Goal: Contribute content

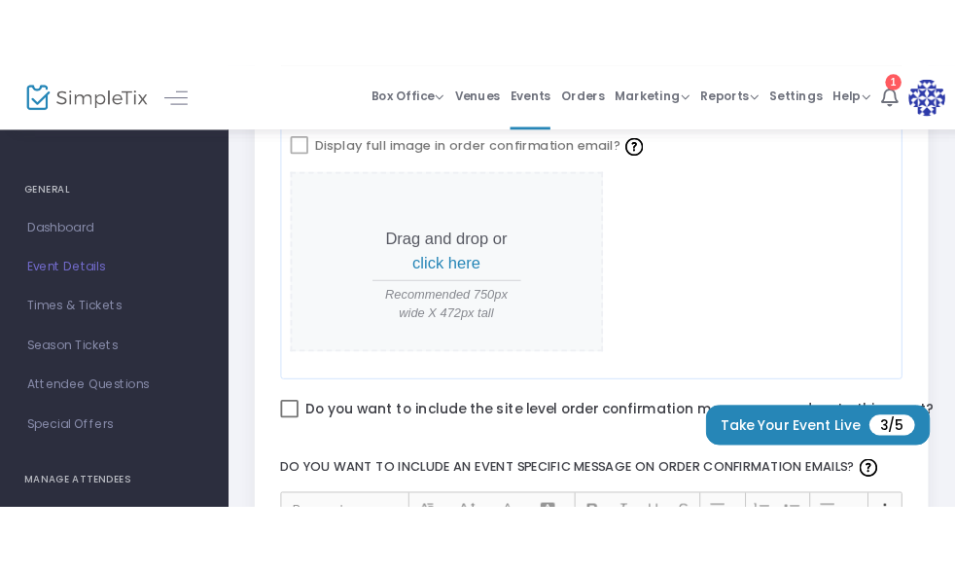
scroll to position [795, 0]
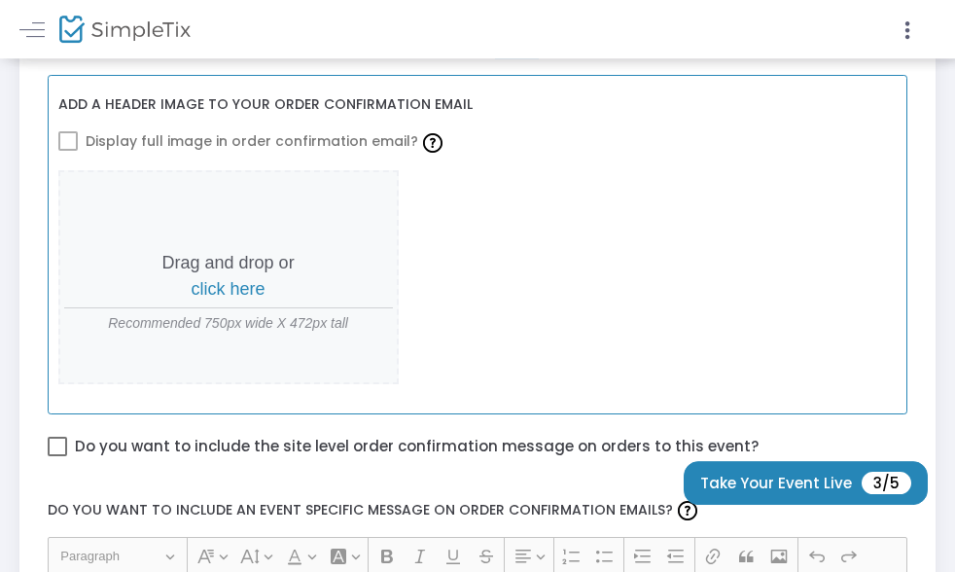
click at [276, 262] on p "Drag and drop or click here" at bounding box center [228, 276] width 329 height 53
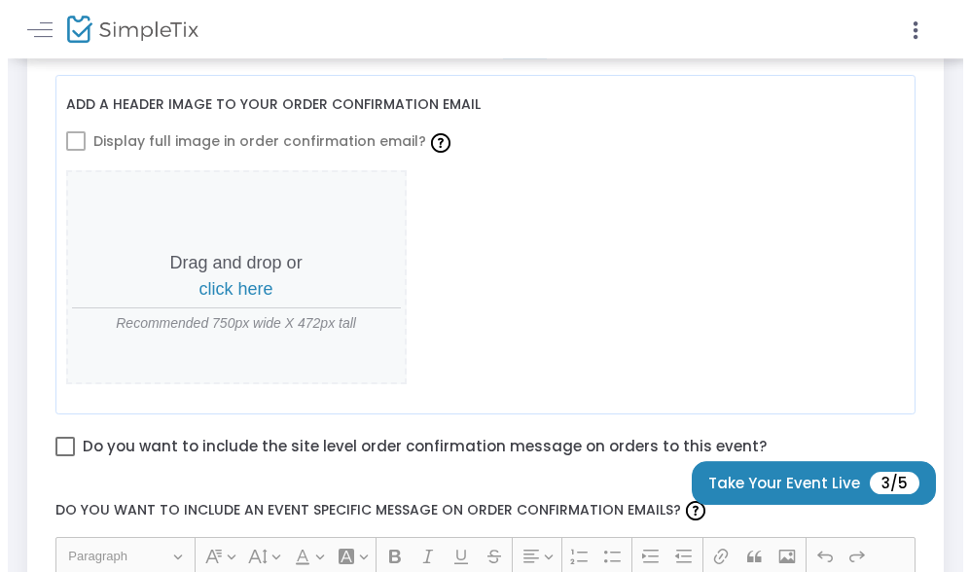
scroll to position [0, 0]
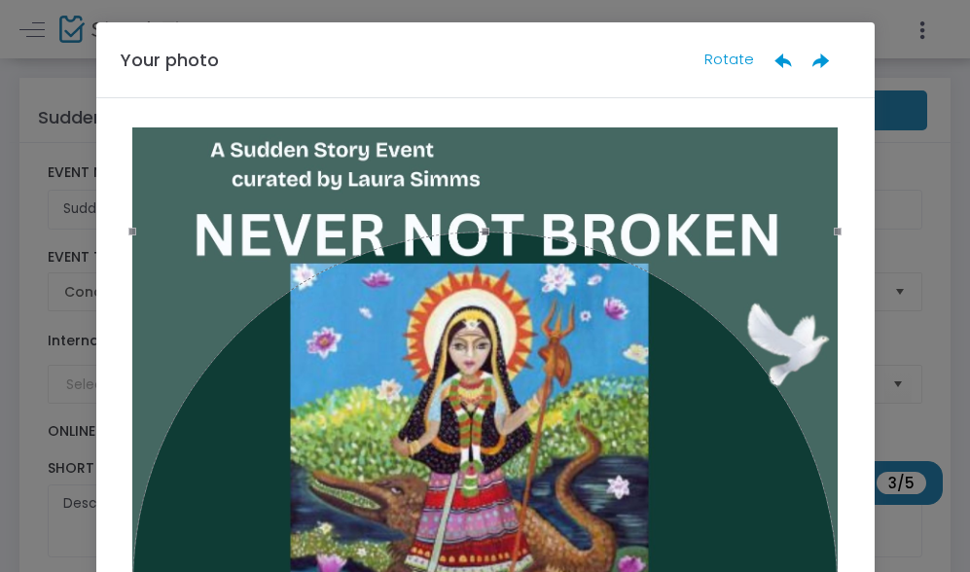
click at [299, 77] on div "Your photo Rotate" at bounding box center [485, 60] width 778 height 76
drag, startPoint x: 501, startPoint y: 53, endPoint x: 664, endPoint y: 55, distance: 163.4
click at [665, 55] on div "Your photo Rotate" at bounding box center [485, 60] width 778 height 76
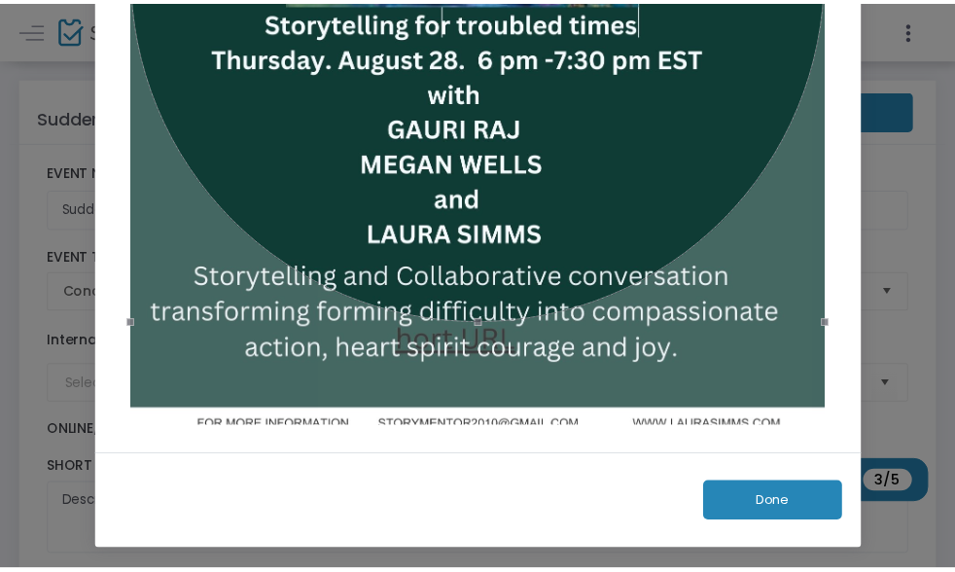
scroll to position [321, 0]
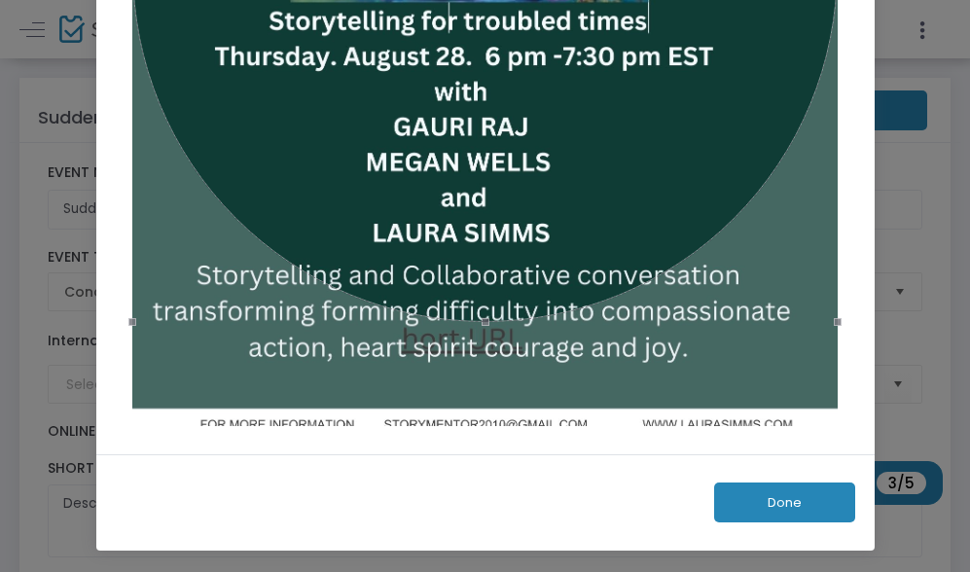
click at [780, 479] on button "Done" at bounding box center [784, 502] width 141 height 40
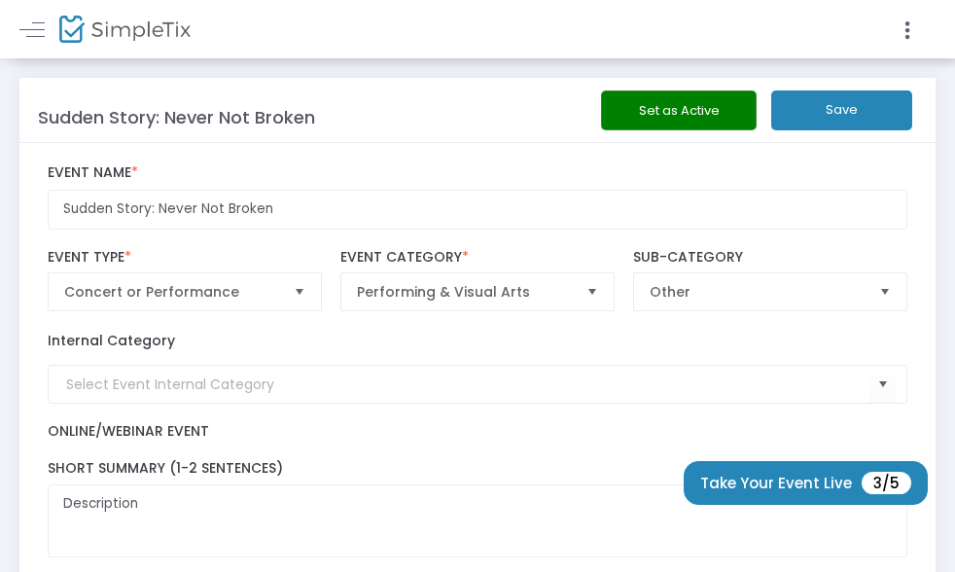
click at [596, 288] on span "Select" at bounding box center [593, 291] width 32 height 32
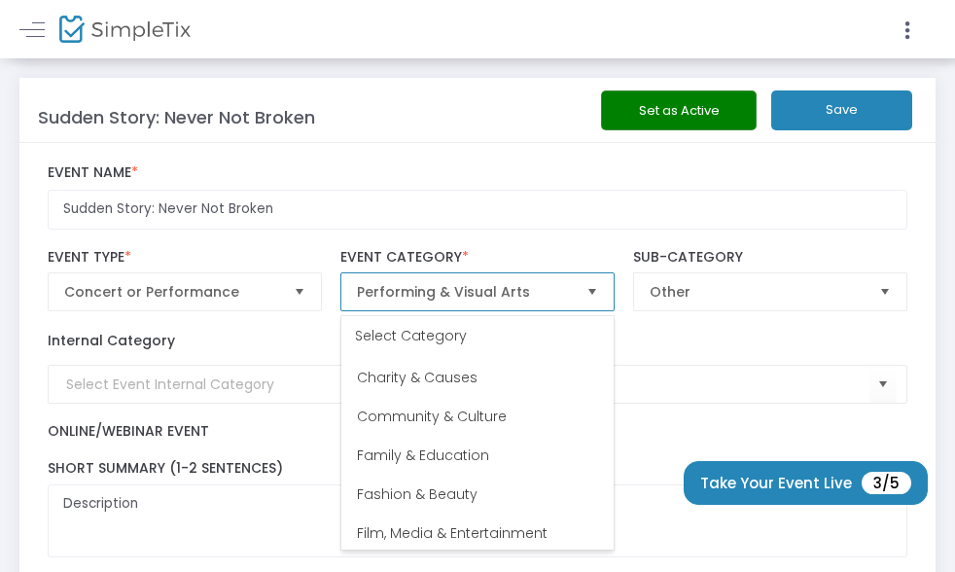
scroll to position [100, 0]
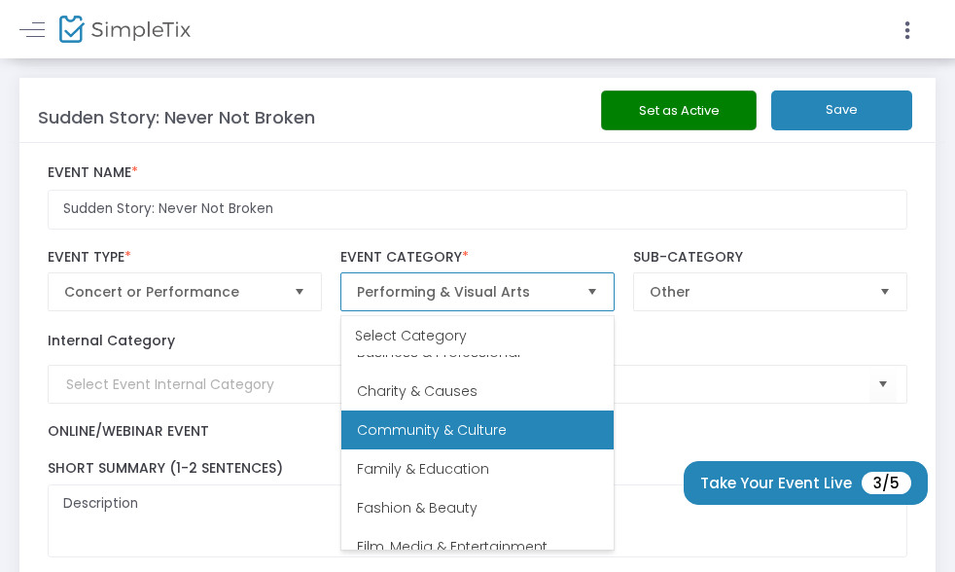
click at [510, 425] on li "Community & Culture" at bounding box center [477, 429] width 272 height 39
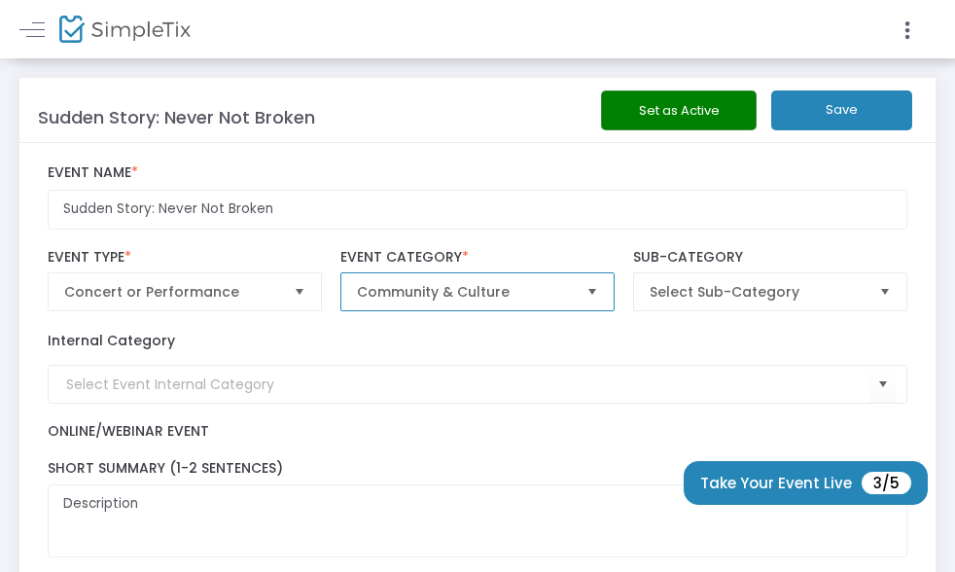
click at [881, 292] on span "Select" at bounding box center [885, 291] width 32 height 32
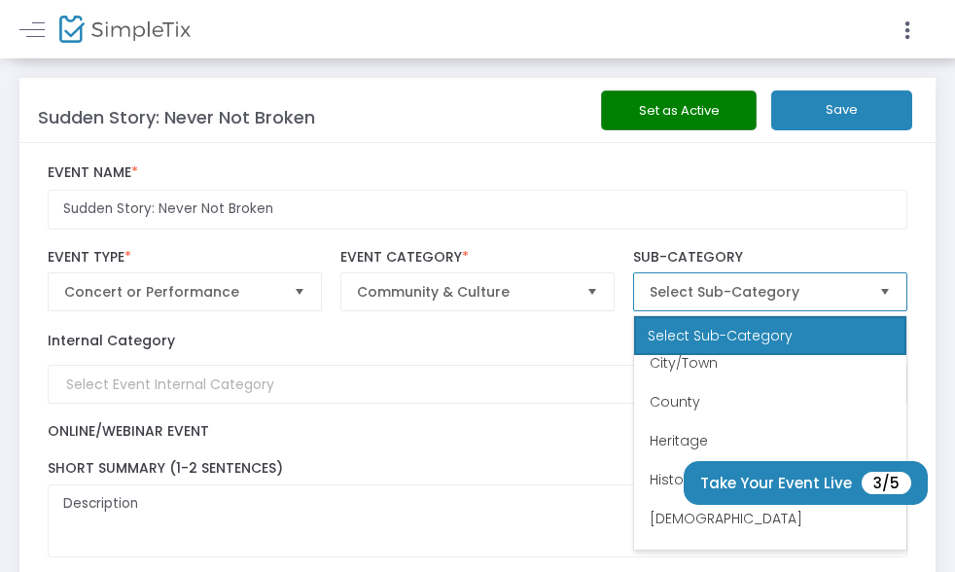
scroll to position [0, 0]
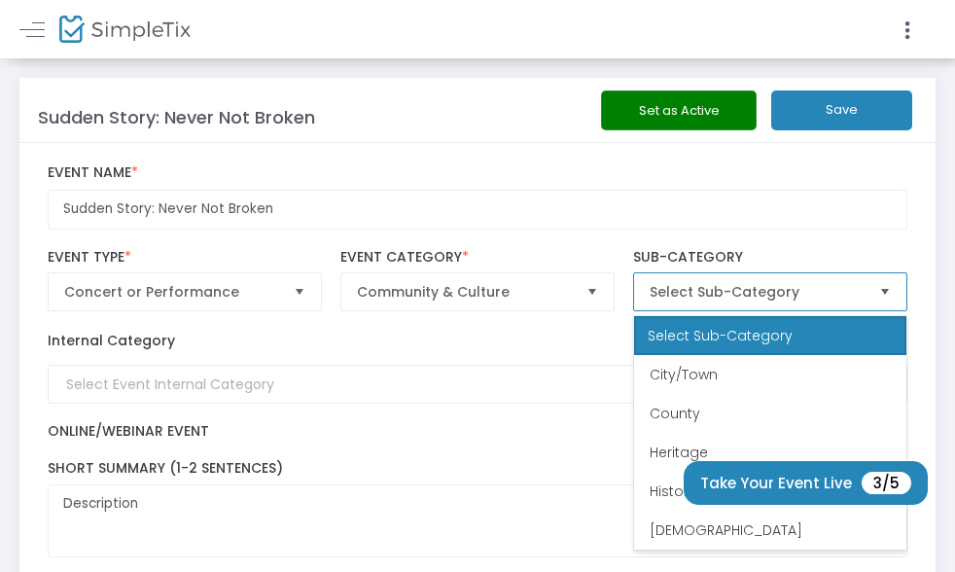
click at [790, 296] on span "Select Sub-Category" at bounding box center [757, 291] width 214 height 19
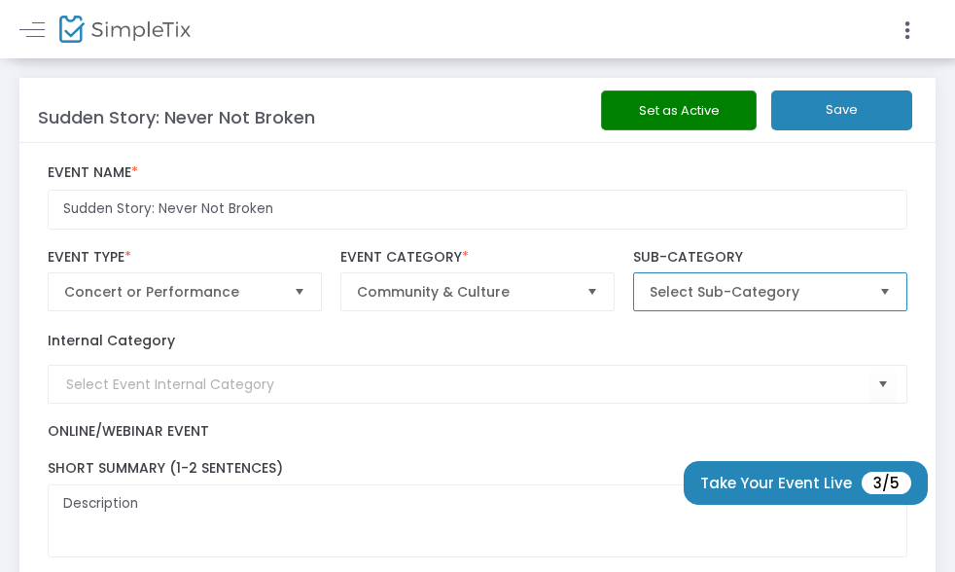
click at [790, 296] on span "Select Sub-Category" at bounding box center [757, 291] width 214 height 19
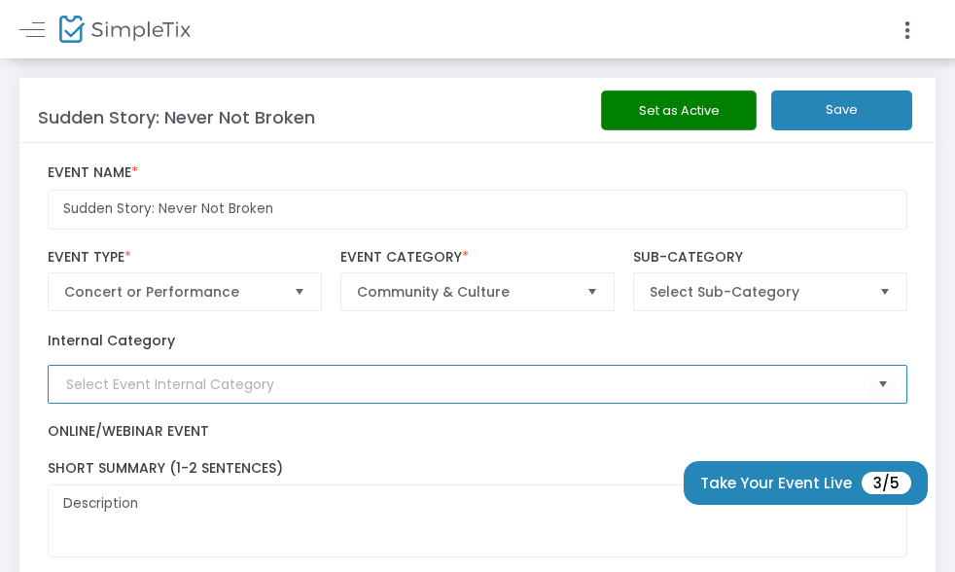
click at [195, 391] on input at bounding box center [468, 384] width 804 height 20
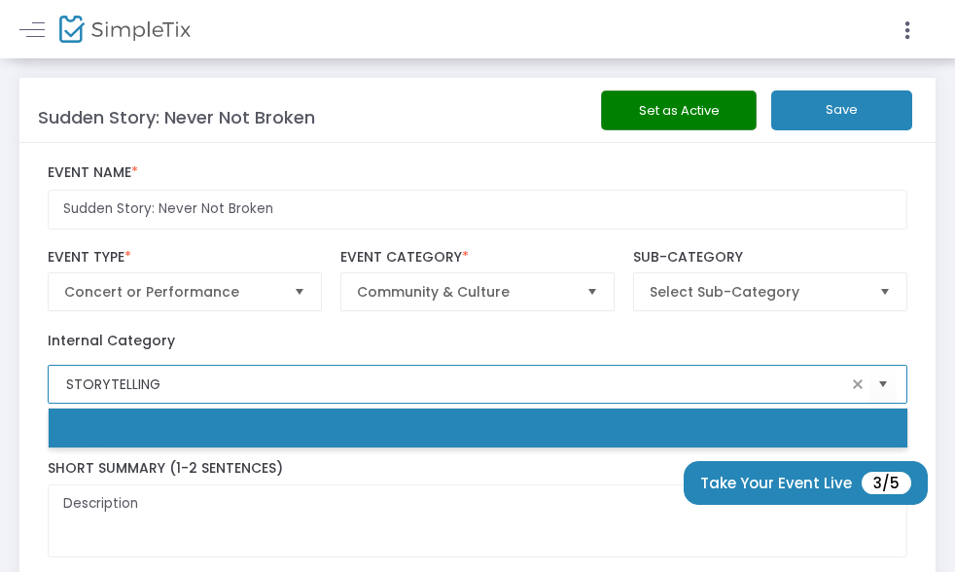
click at [882, 288] on span "Select" at bounding box center [885, 291] width 32 height 32
type input "STORYTELLING"
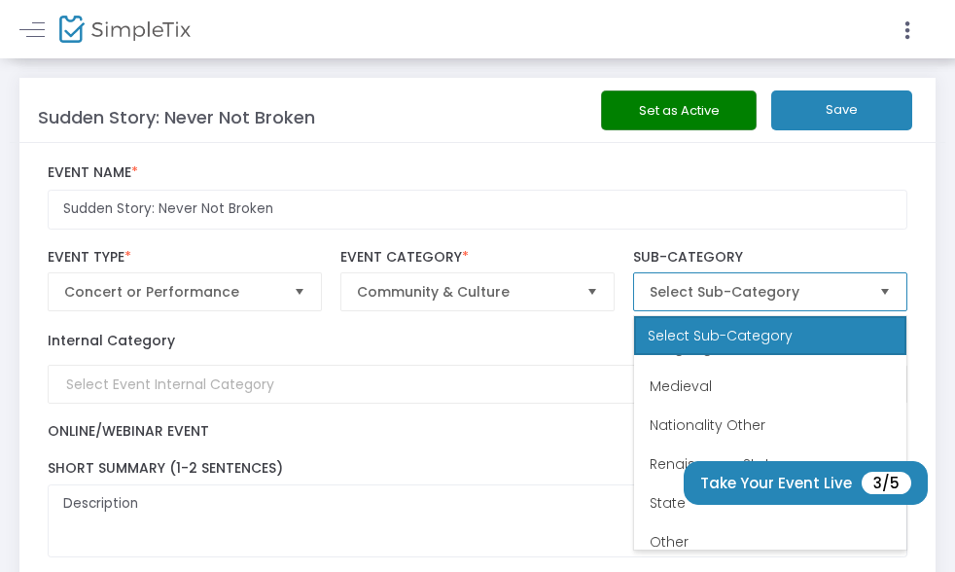
scroll to position [233, 0]
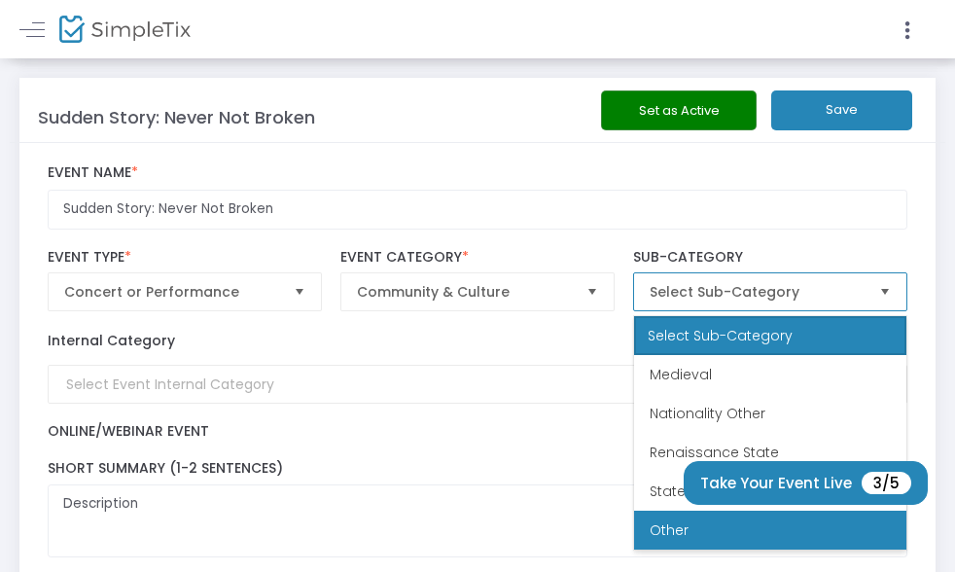
click at [742, 479] on li "Other" at bounding box center [770, 530] width 272 height 39
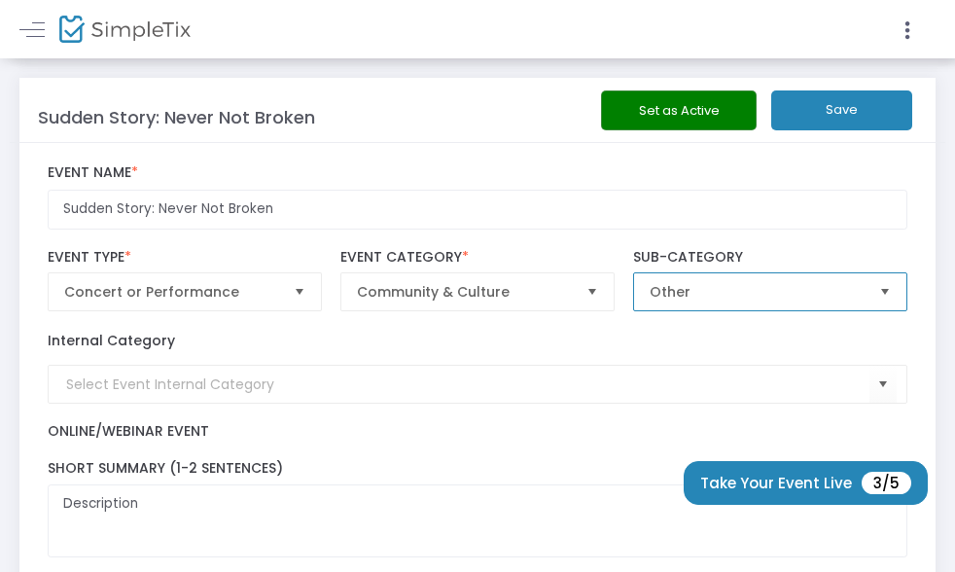
click at [719, 295] on span "Other" at bounding box center [757, 291] width 214 height 19
